Goal: Information Seeking & Learning: Check status

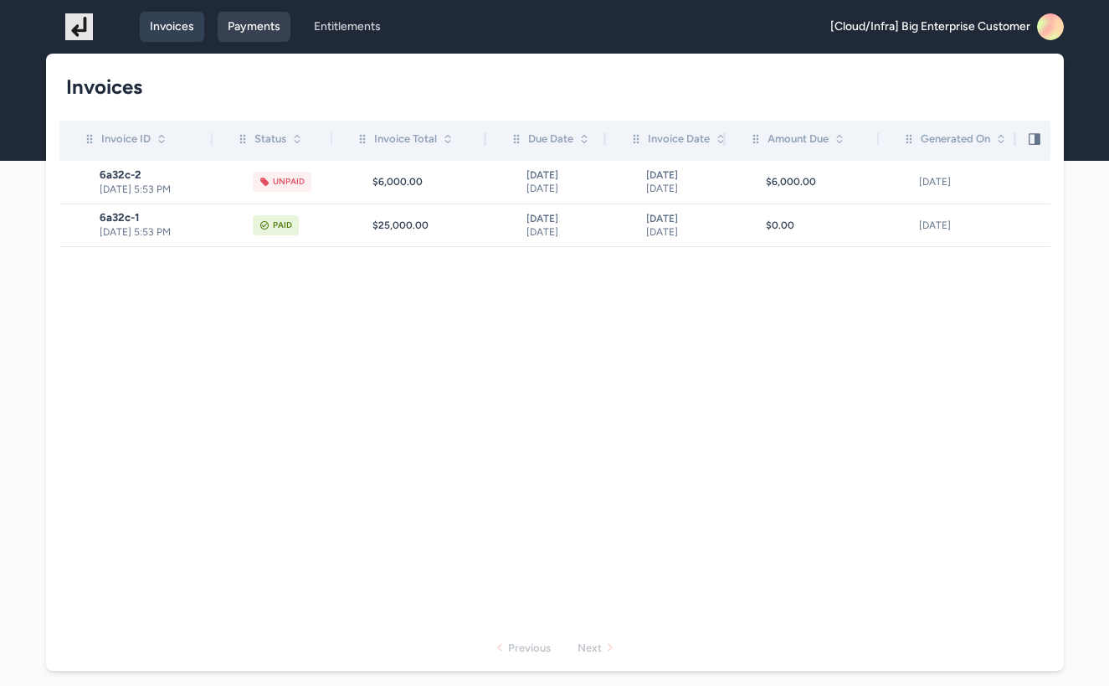
click at [269, 33] on link "Payments" at bounding box center [254, 27] width 73 height 30
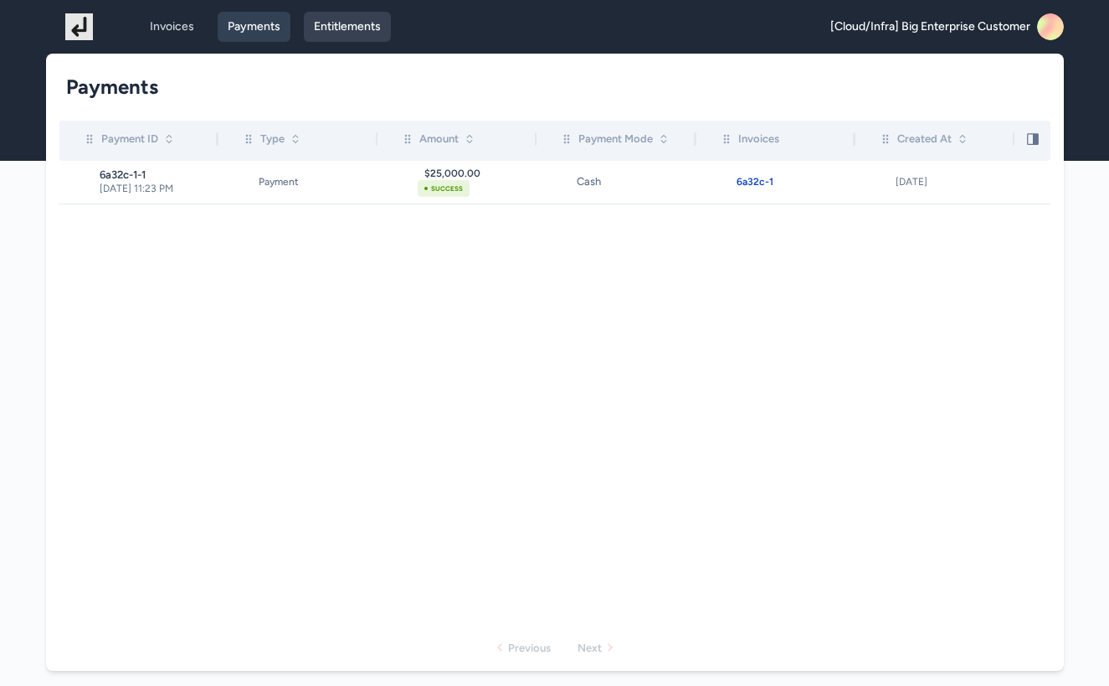
click at [350, 23] on link "Entitlements" at bounding box center [347, 27] width 87 height 30
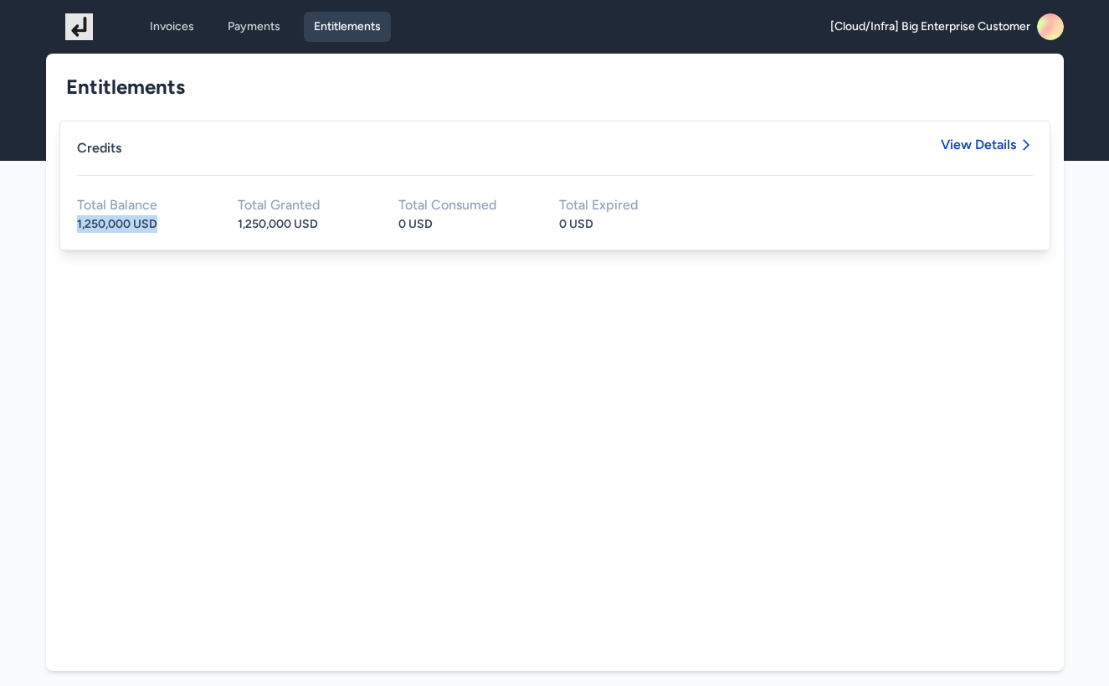
drag, startPoint x: 177, startPoint y: 232, endPoint x: 64, endPoint y: 231, distance: 112.2
click at [64, 231] on div "Credits View Details Total Balance 1,250,000 USD Total Granted 1,250,000 USD To…" at bounding box center [554, 186] width 991 height 130
drag, startPoint x: 347, startPoint y: 217, endPoint x: 210, endPoint y: 226, distance: 137.6
click at [210, 226] on div "Total Balance 1,250,000 USD Total Granted 1,250,000 USD Total Consumed 0 USD To…" at bounding box center [555, 215] width 956 height 34
drag, startPoint x: 629, startPoint y: 225, endPoint x: 933, endPoint y: 183, distance: 306.8
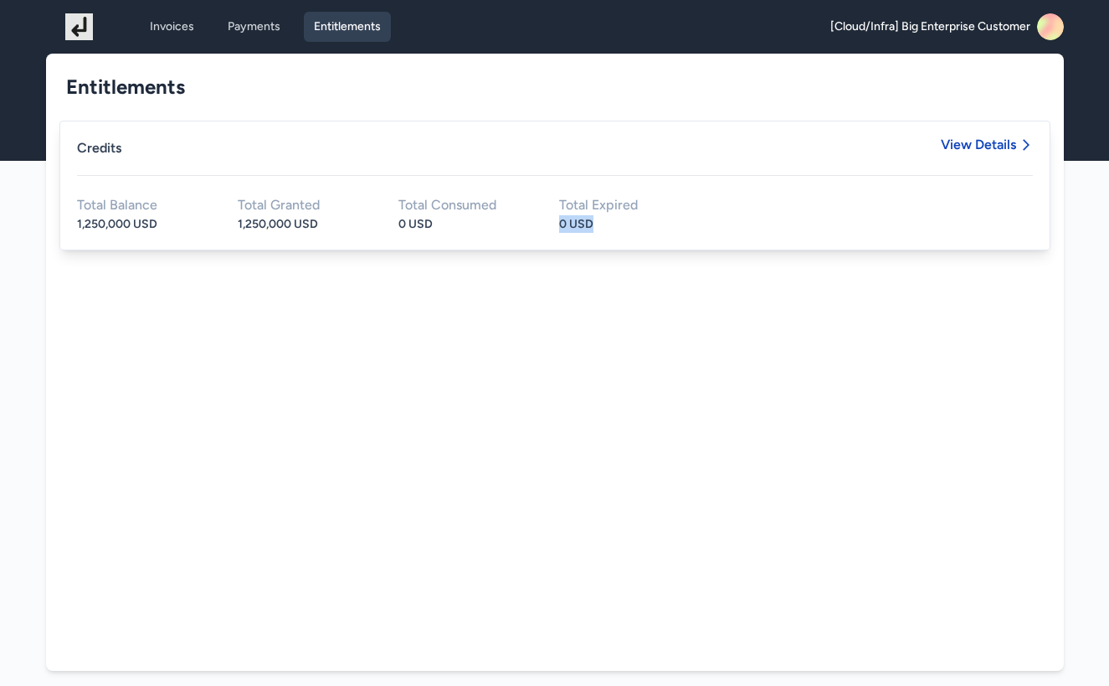
click at [550, 220] on div "Total Balance 1,250,000 USD Total Granted 1,250,000 USD Total Consumed 0 USD To…" at bounding box center [555, 215] width 956 height 34
click at [984, 138] on span "View Details" at bounding box center [978, 144] width 75 height 13
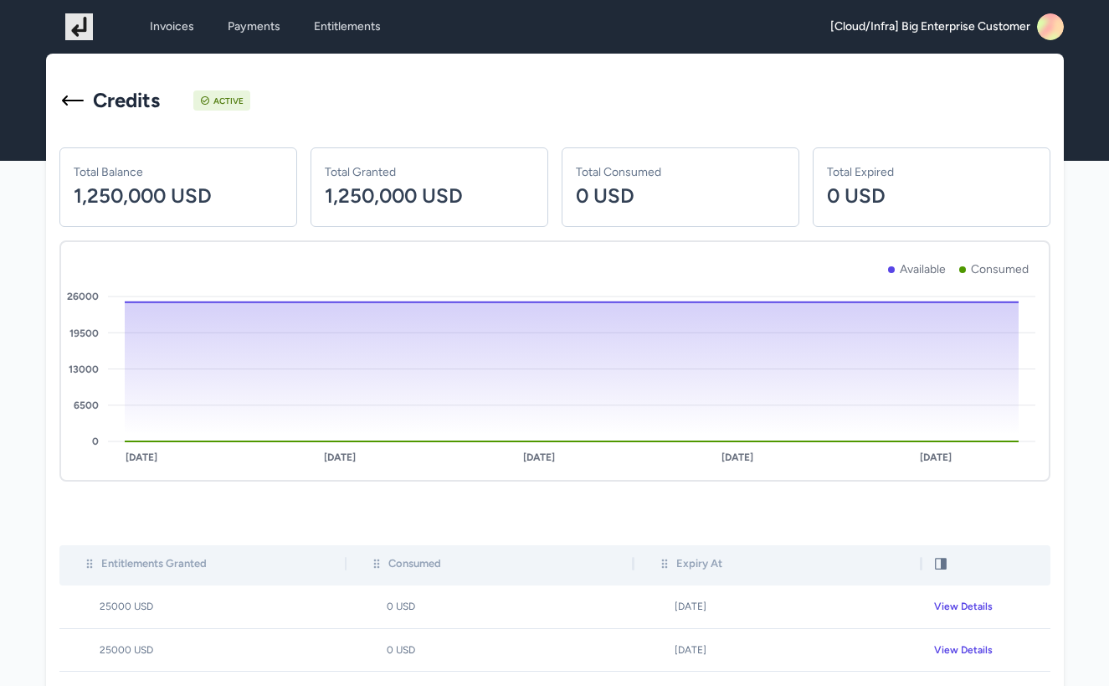
click at [975, 32] on span "[Cloud/Infra] Big Enterprise Customer" at bounding box center [930, 26] width 200 height 17
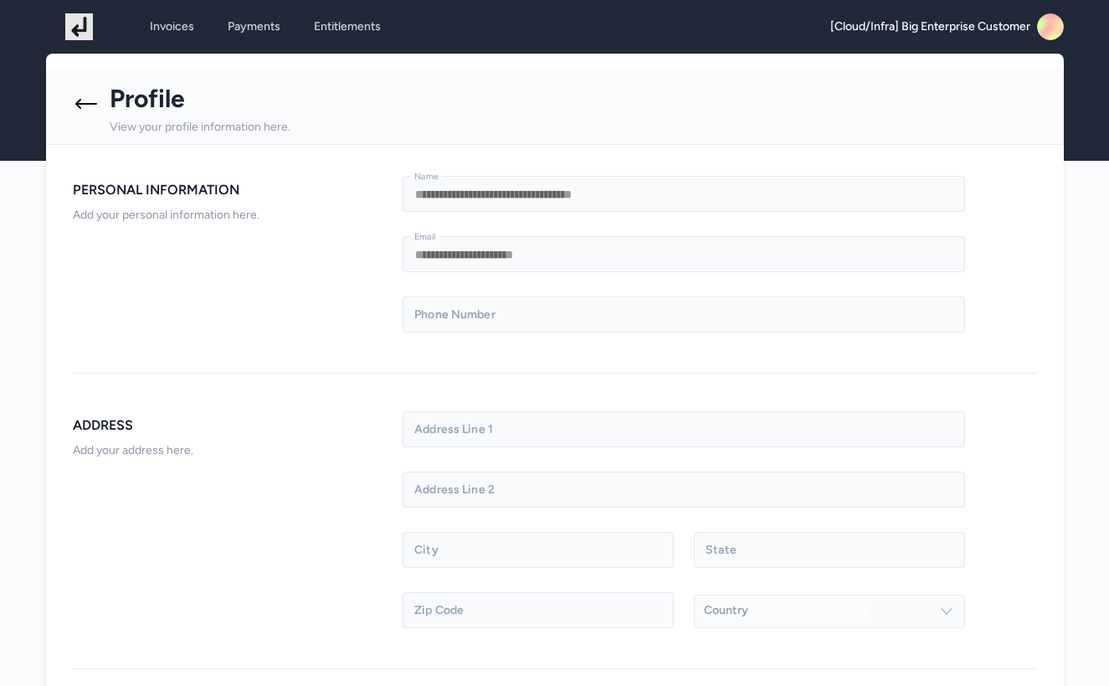
click at [85, 109] on icon at bounding box center [86, 103] width 27 height 27
